Goal: Find specific page/section: Find specific page/section

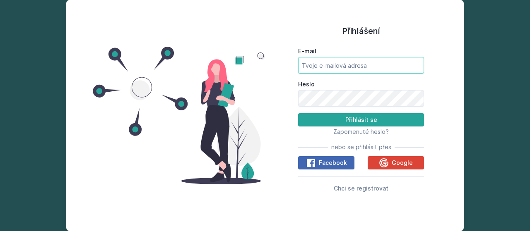
type input "[EMAIL_ADDRESS][DOMAIN_NAME]"
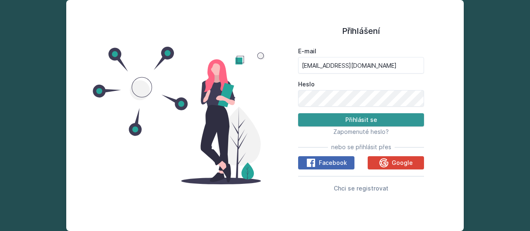
click at [310, 124] on button "Přihlásit se" at bounding box center [361, 119] width 126 height 13
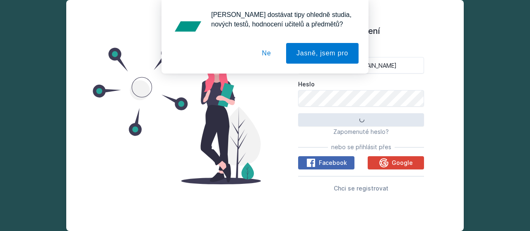
click at [264, 56] on button "Ne" at bounding box center [267, 53] width 30 height 21
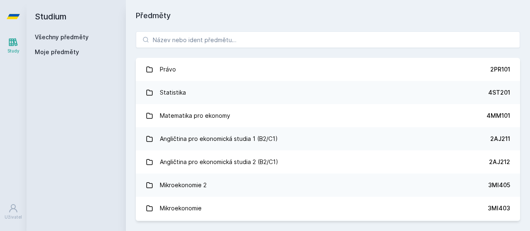
click at [58, 34] on link "Všechny předměty" at bounding box center [62, 37] width 54 height 7
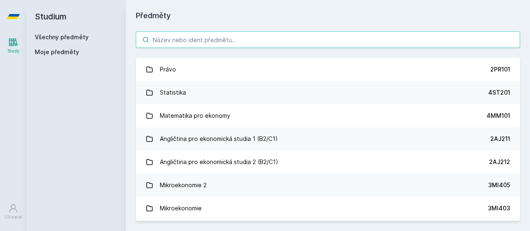
click at [184, 44] on input "search" at bounding box center [328, 39] width 384 height 17
paste input "3MI409 - Manažerská ekonomie"
type input "3MI409 - Manažerská ekonomie"
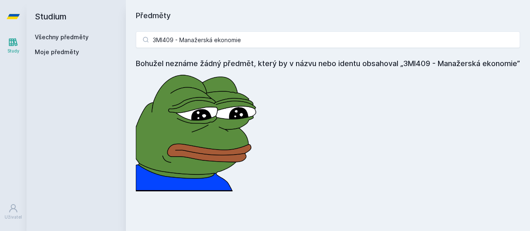
click at [55, 37] on link "Všechny předměty" at bounding box center [62, 37] width 54 height 7
